Goal: Information Seeking & Learning: Understand process/instructions

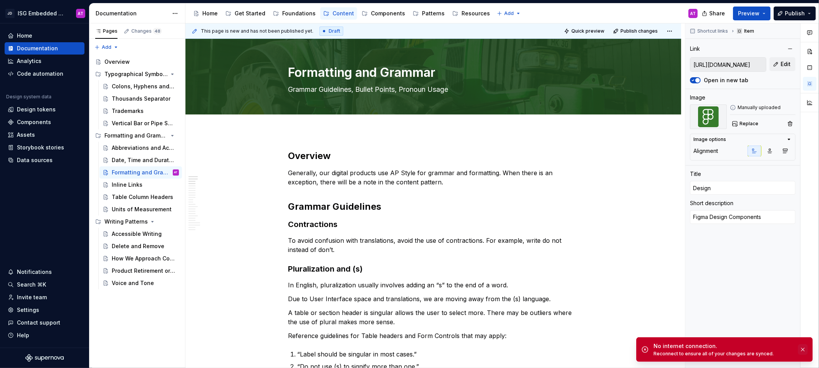
click at [804, 350] on button "button" at bounding box center [803, 349] width 10 height 11
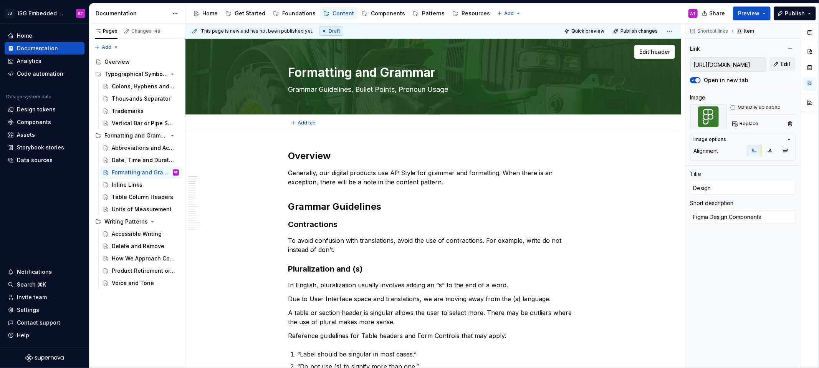
click at [339, 74] on textarea "Formatting and Grammar" at bounding box center [432, 72] width 290 height 18
click at [429, 73] on textarea "Formatting and Grammar" at bounding box center [432, 72] width 290 height 18
click at [441, 73] on textarea "Formatting and Grammar" at bounding box center [432, 72] width 290 height 18
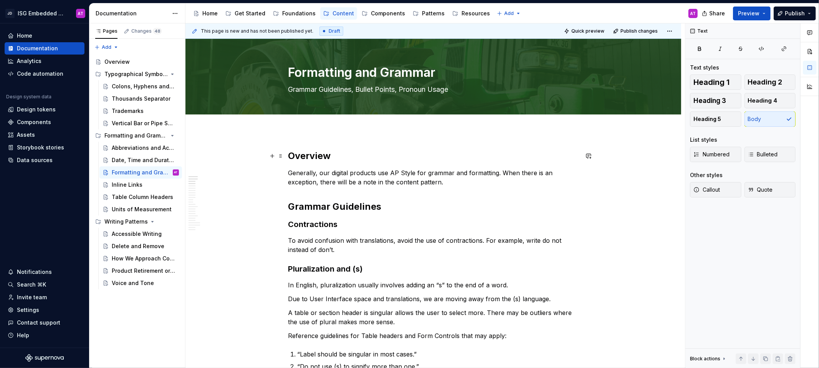
click at [299, 157] on h2 "Overview" at bounding box center [433, 156] width 290 height 12
click at [320, 157] on h2 "Overview" at bounding box center [433, 156] width 290 height 12
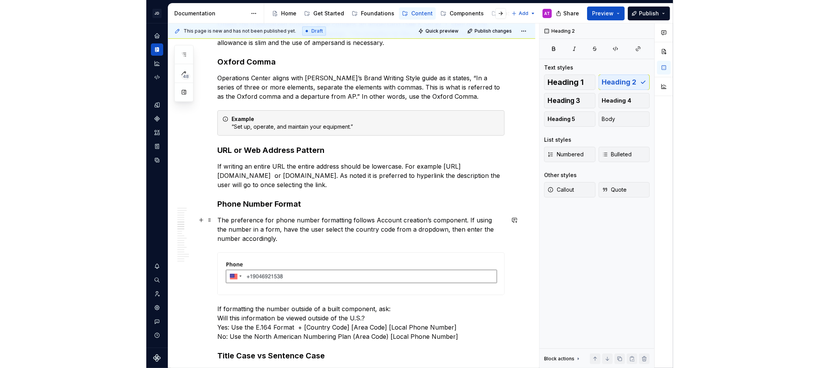
scroll to position [443, 0]
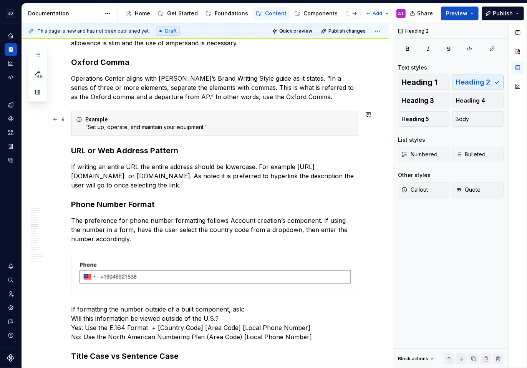
click at [285, 119] on div "Example “Set up, operate, and maintain your equipment.”" at bounding box center [219, 123] width 268 height 15
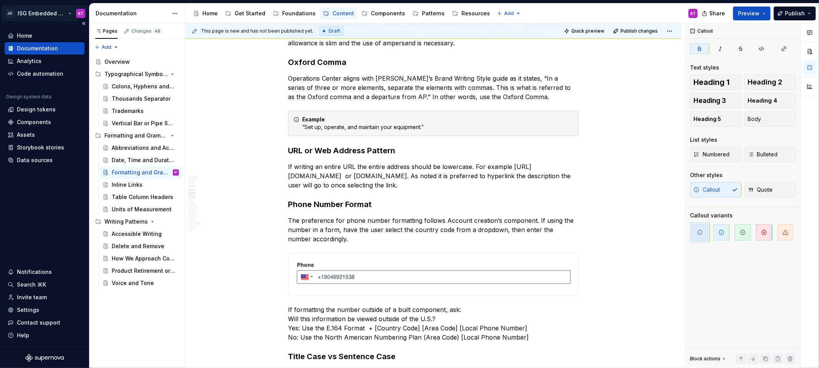
click at [69, 12] on html "JD ISG Embedded Design System AT Home Documentation Analytics Code automation D…" at bounding box center [409, 184] width 819 height 368
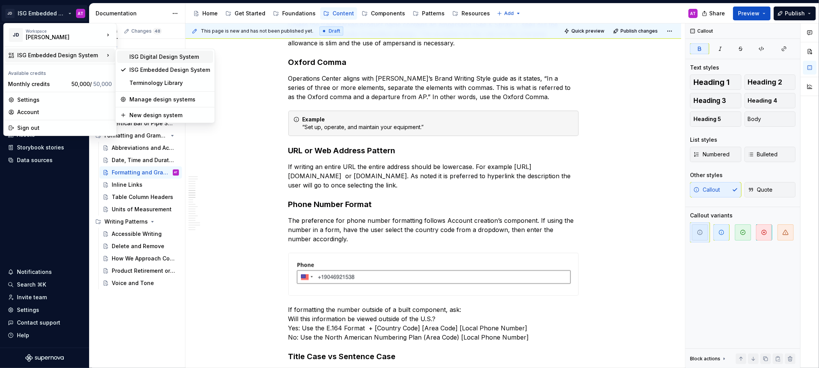
click at [162, 57] on div "ISG Digital Design System" at bounding box center [169, 57] width 81 height 8
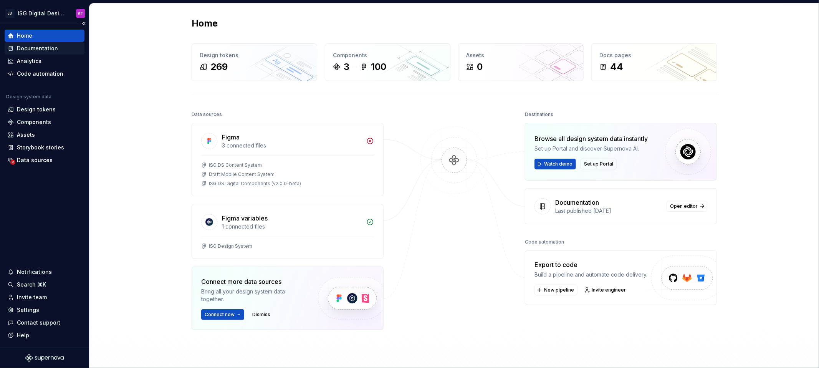
click at [24, 47] on div "Documentation" at bounding box center [37, 49] width 41 height 8
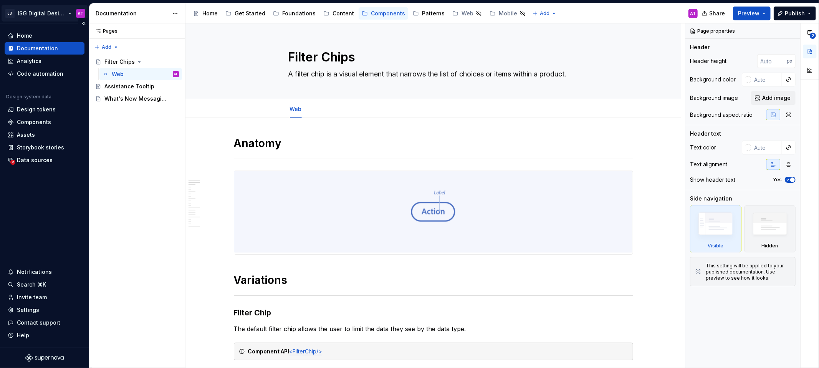
click at [69, 14] on html "JD ISG Digital Design System AT Home Documentation Analytics Code automation De…" at bounding box center [409, 184] width 819 height 368
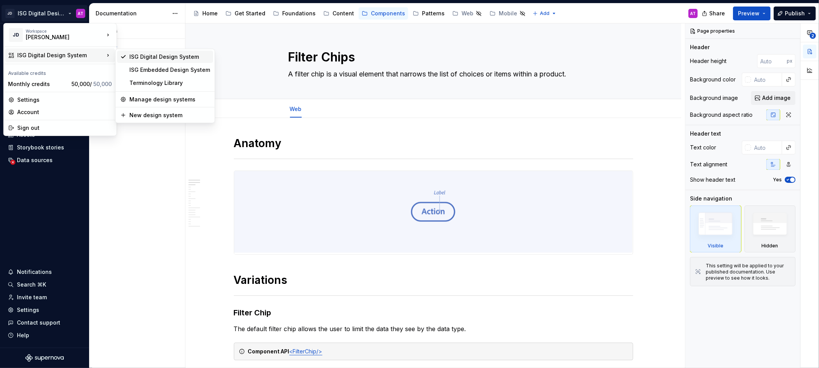
click at [155, 58] on div "ISG Digital Design System" at bounding box center [169, 57] width 81 height 8
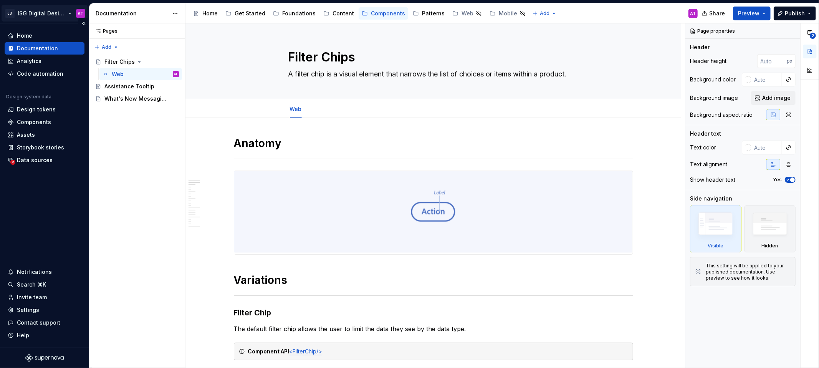
click at [68, 14] on html "JD ISG Digital Design System AT Home Documentation Analytics Code automation De…" at bounding box center [409, 184] width 819 height 368
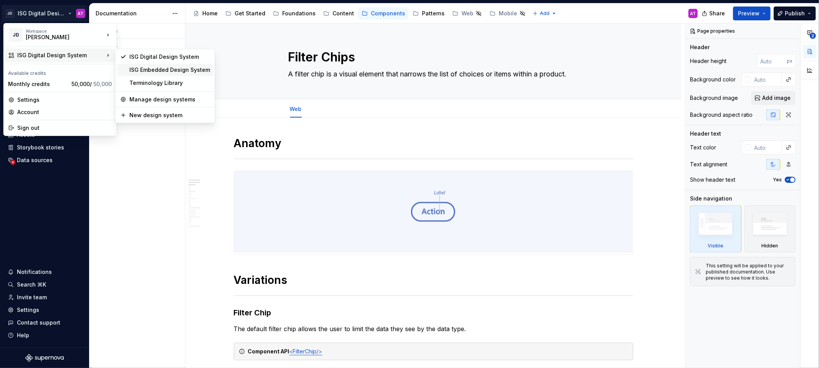
click at [139, 68] on div "ISG Embedded Design System" at bounding box center [169, 70] width 81 height 8
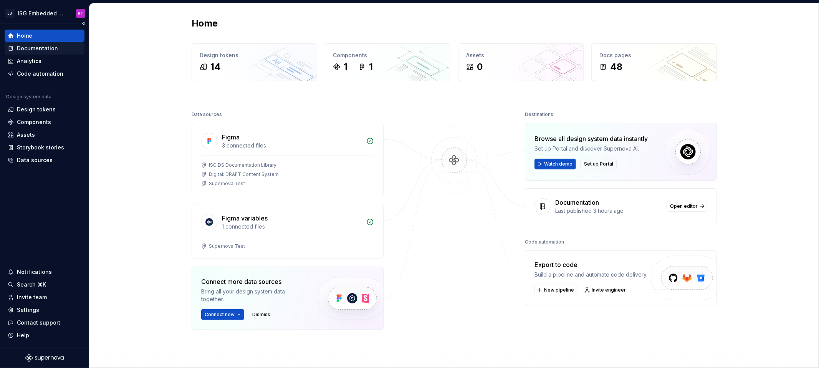
click at [44, 46] on div "Documentation" at bounding box center [37, 49] width 41 height 8
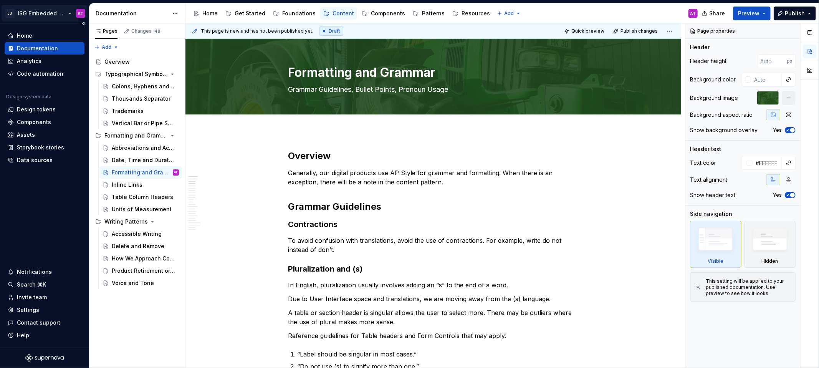
click at [47, 10] on html "JD ISG Embedded Design System AT Home Documentation Analytics Code automation D…" at bounding box center [409, 184] width 819 height 368
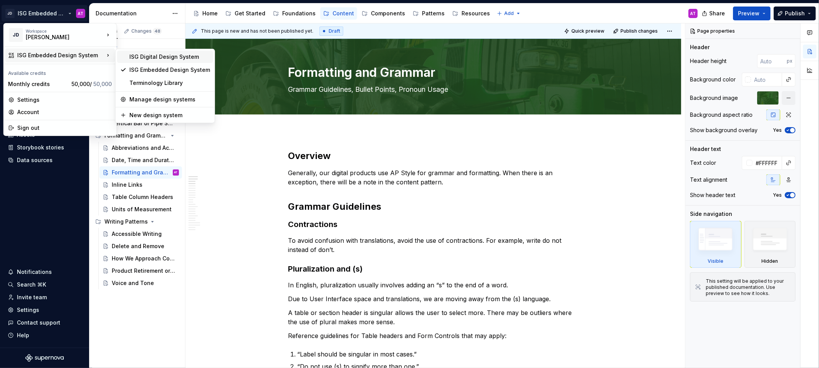
click at [130, 58] on div "ISG Digital Design System" at bounding box center [169, 57] width 81 height 8
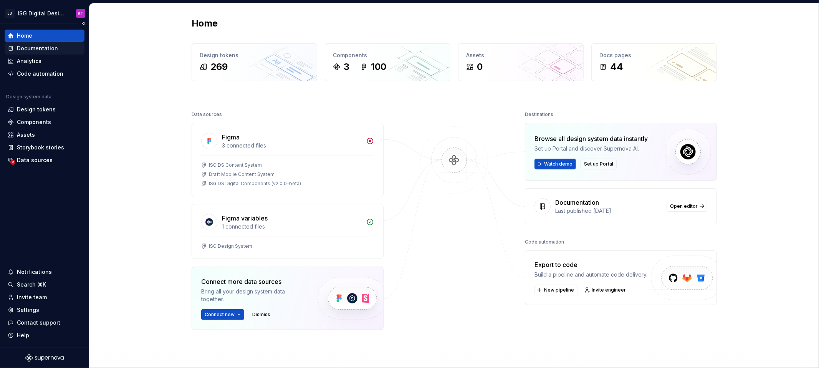
click at [55, 50] on div "Documentation" at bounding box center [37, 49] width 41 height 8
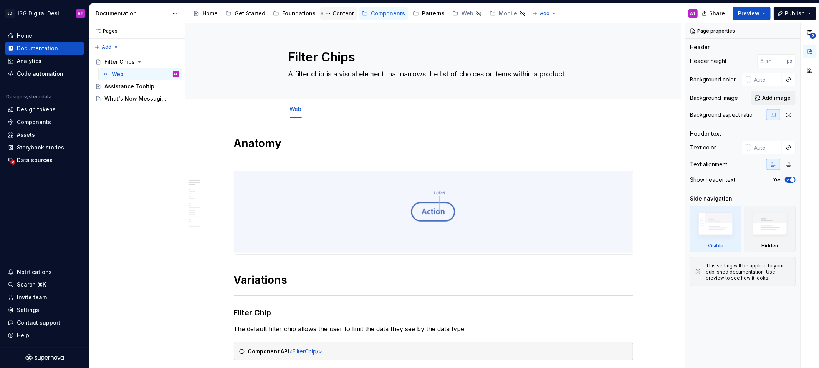
click at [332, 16] on div "Content" at bounding box center [342, 14] width 21 height 8
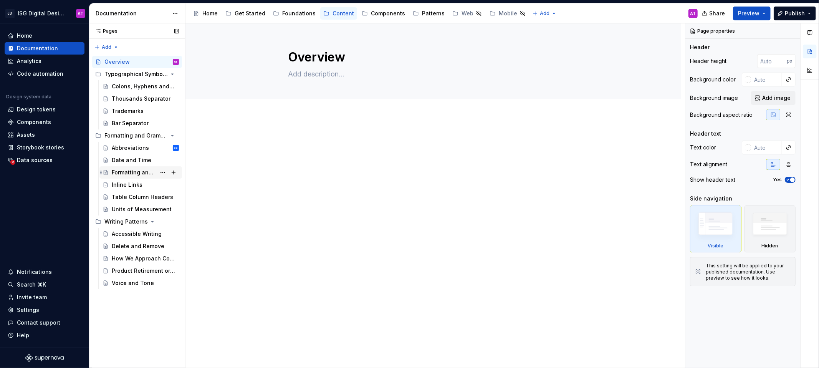
click at [138, 171] on div "Formatting and Grammar" at bounding box center [134, 172] width 44 height 8
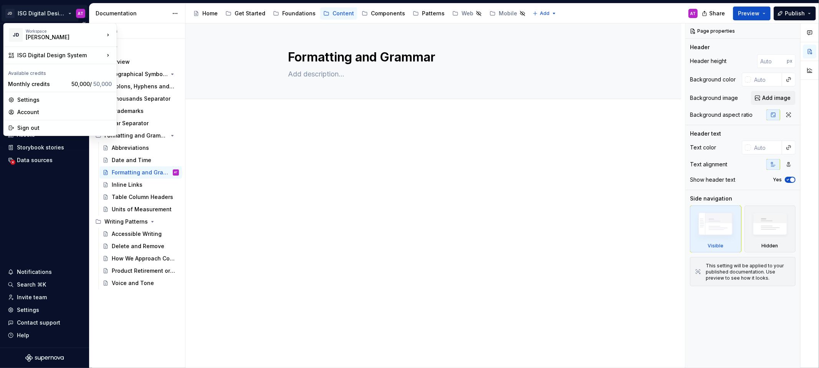
click at [70, 13] on html "JD ISG Digital Design System AT Home Documentation Analytics Code automation De…" at bounding box center [409, 184] width 819 height 368
click at [137, 70] on div "ISG Embedded Design System" at bounding box center [169, 70] width 81 height 8
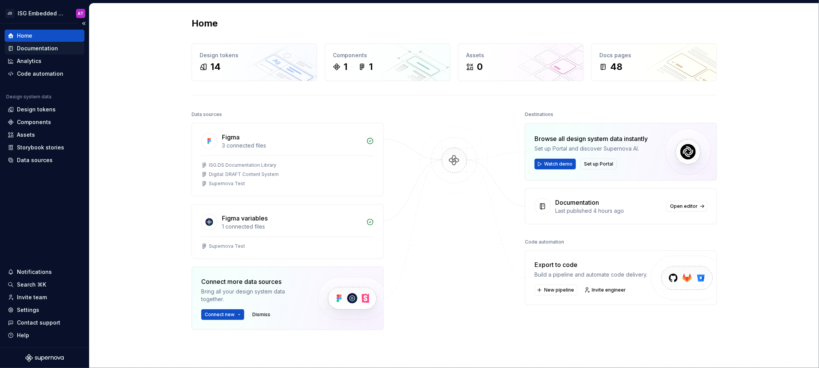
click at [60, 50] on div "Documentation" at bounding box center [45, 49] width 74 height 8
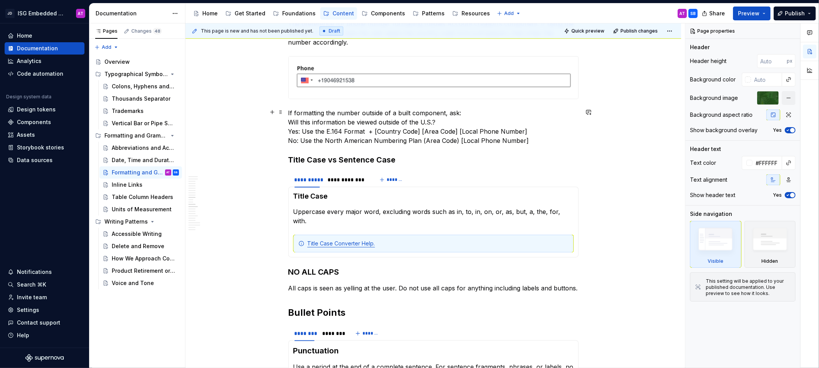
scroll to position [639, 0]
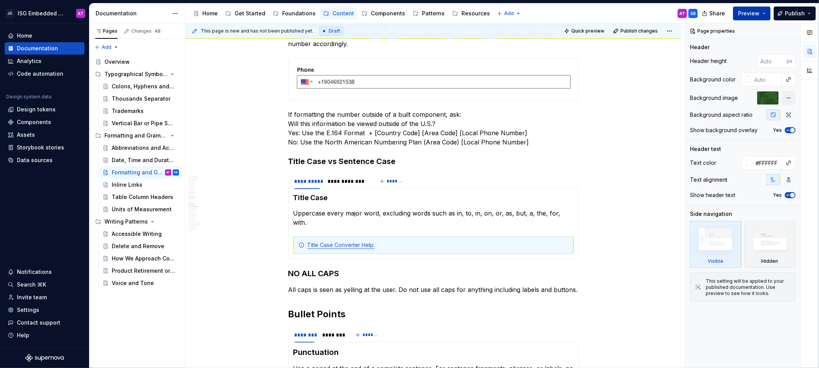
click at [766, 14] on button "Preview" at bounding box center [752, 14] width 38 height 14
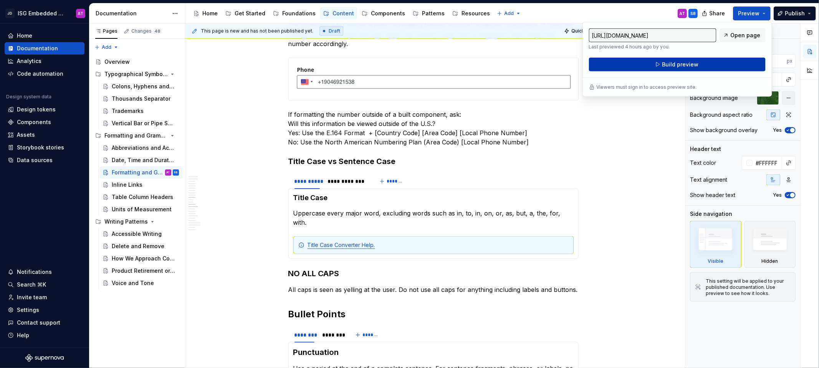
click at [714, 66] on button "Build preview" at bounding box center [677, 65] width 177 height 14
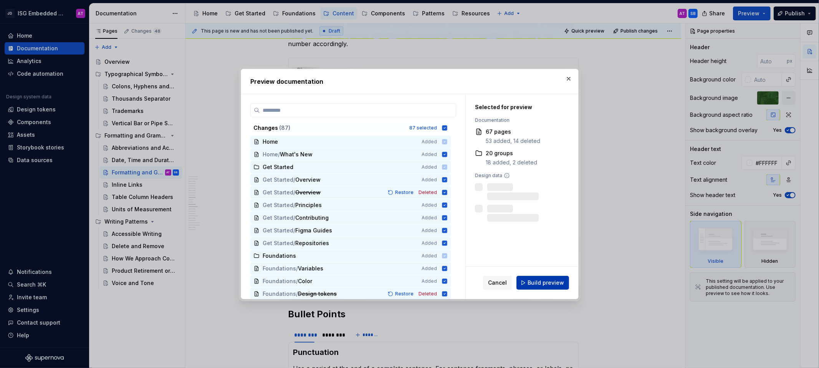
click at [556, 286] on span "Build preview" at bounding box center [545, 283] width 36 height 8
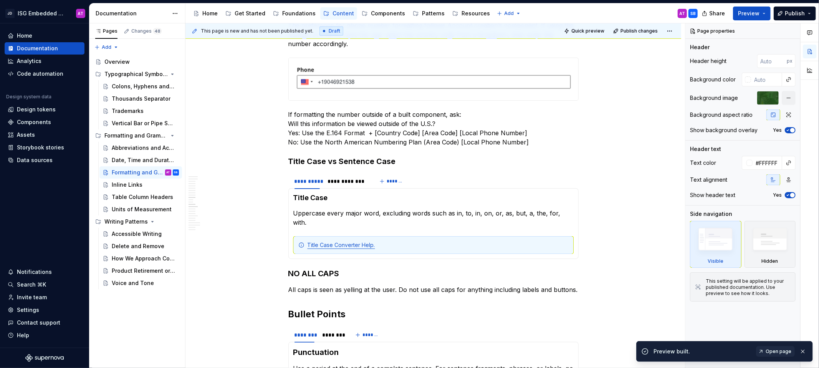
click at [774, 348] on span "Open page" at bounding box center [778, 351] width 26 height 6
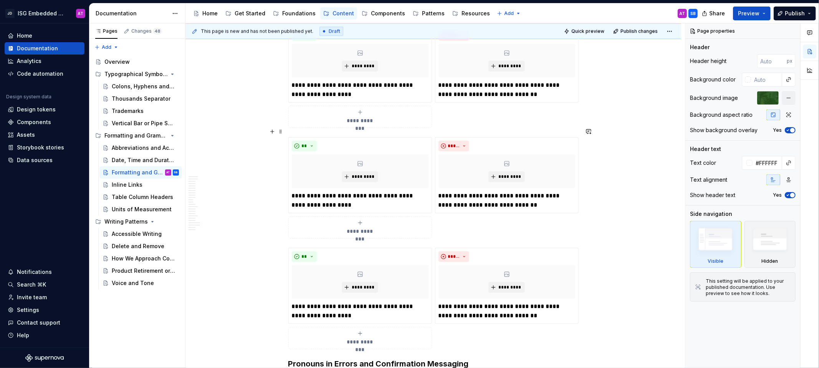
scroll to position [1257, 0]
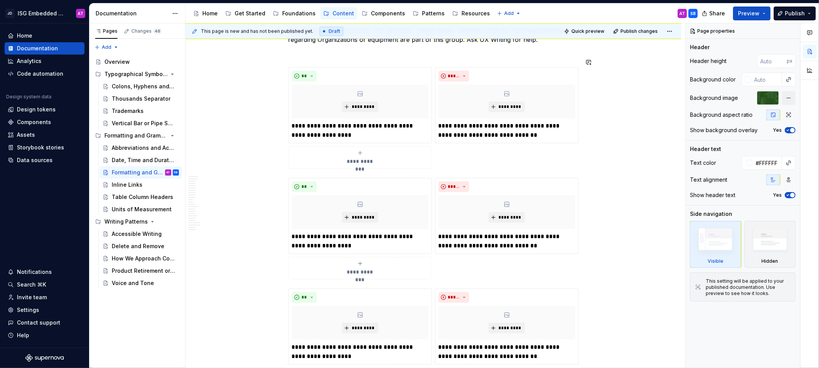
type textarea "*"
